Goal: Information Seeking & Learning: Learn about a topic

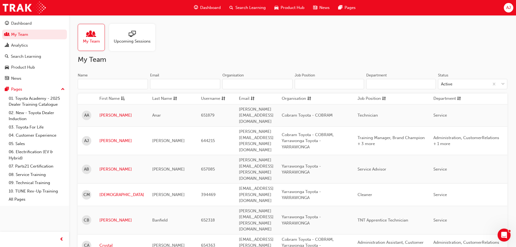
click at [138, 35] on div at bounding box center [132, 35] width 37 height 8
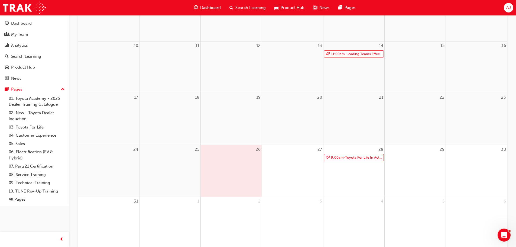
scroll to position [163, 0]
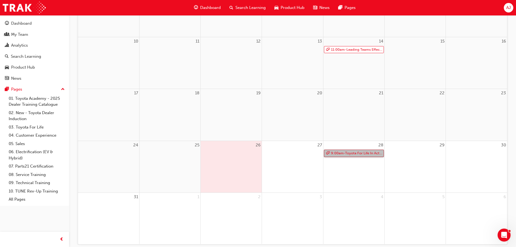
click at [359, 153] on link "9:00am - Toyota For Life In Action - Virtual Classroom" at bounding box center [354, 153] width 60 height 7
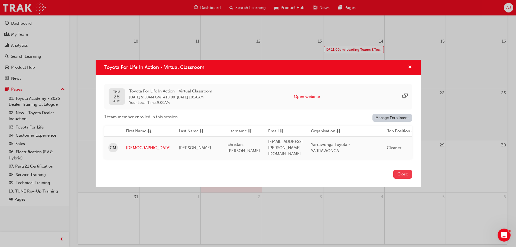
click at [402, 173] on button "Close" at bounding box center [402, 174] width 19 height 9
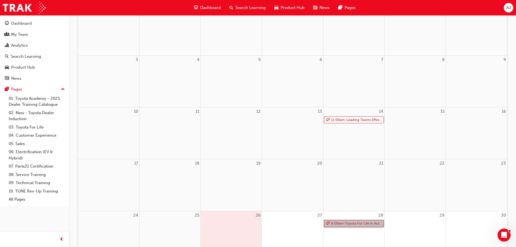
scroll to position [0, 0]
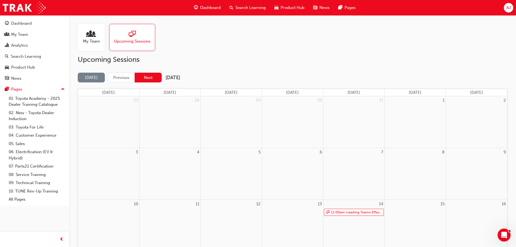
click at [147, 74] on button "Next" at bounding box center [148, 78] width 27 height 10
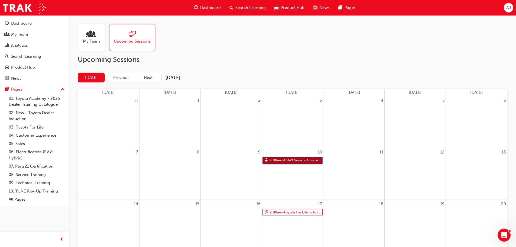
click at [286, 159] on link "9:00am - TSA21 Service Advisor Course ( face to face)" at bounding box center [292, 160] width 60 height 7
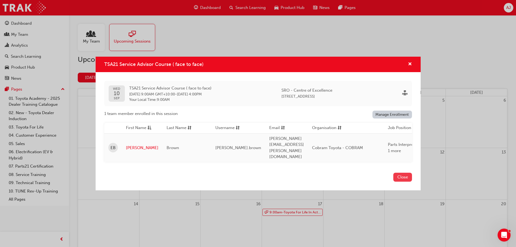
click at [403, 174] on button "Close" at bounding box center [402, 177] width 19 height 9
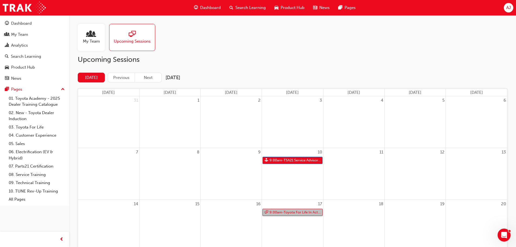
click at [286, 212] on link "9:00am - Toyota For Life In Action - Virtual Classroom" at bounding box center [292, 212] width 60 height 7
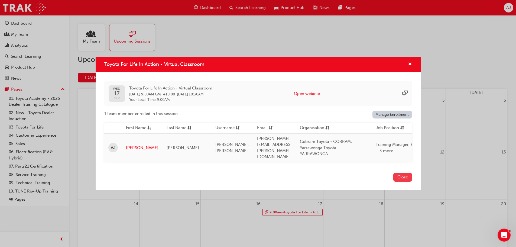
click at [398, 176] on button "Close" at bounding box center [402, 177] width 19 height 9
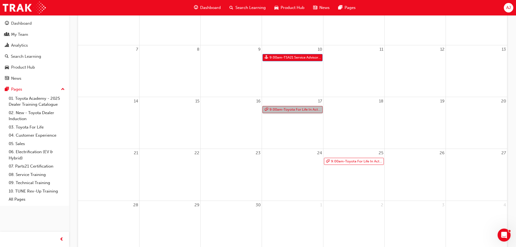
scroll to position [135, 0]
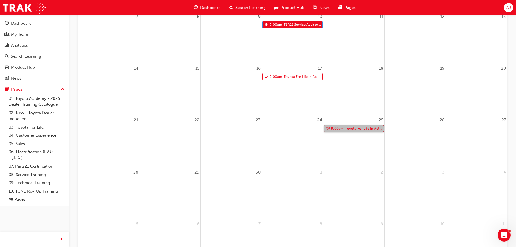
click at [346, 129] on link "9:00am - Toyota For Life In Action - Virtual Classroom" at bounding box center [354, 128] width 60 height 7
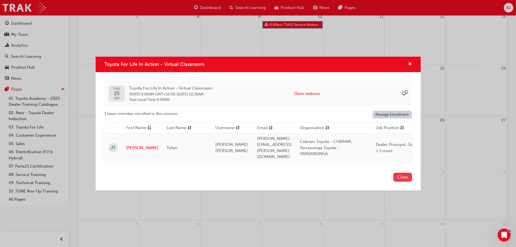
click at [403, 175] on button "Close" at bounding box center [402, 177] width 19 height 9
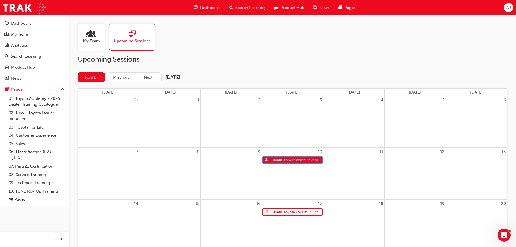
scroll to position [0, 0]
click at [149, 77] on button "Next" at bounding box center [148, 78] width 27 height 10
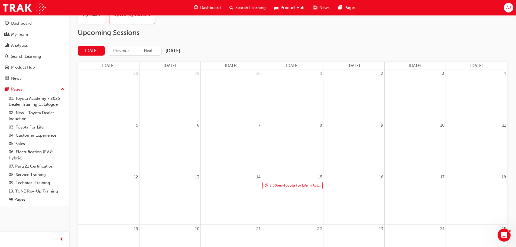
scroll to position [27, 0]
click at [288, 183] on link "3:00pm - Toyota For Life In Action - Virtual Classroom" at bounding box center [292, 184] width 60 height 7
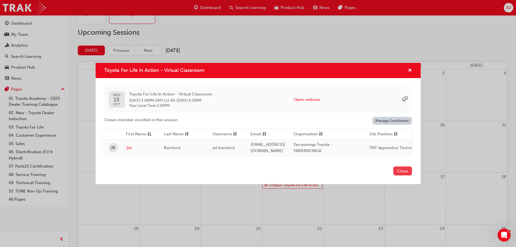
click at [402, 173] on button "Close" at bounding box center [402, 170] width 19 height 9
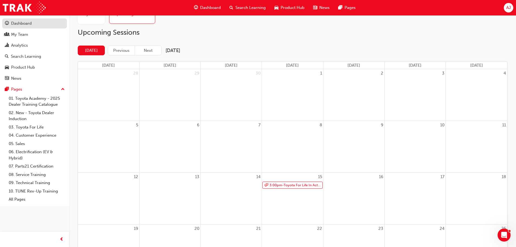
click at [26, 23] on div "Dashboard" at bounding box center [21, 23] width 21 height 6
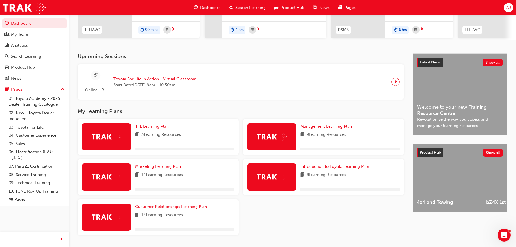
scroll to position [101, 0]
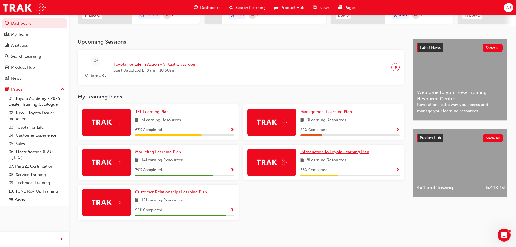
click at [326, 153] on span "Introduction to Toyota Learning Plan" at bounding box center [334, 151] width 69 height 5
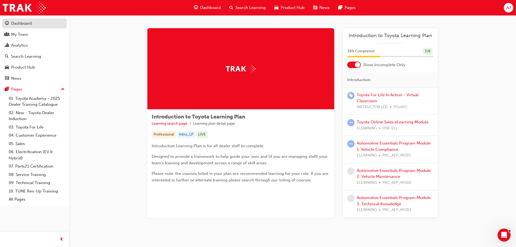
click at [20, 25] on div "Dashboard" at bounding box center [21, 23] width 21 height 6
